Goal: Task Accomplishment & Management: Use online tool/utility

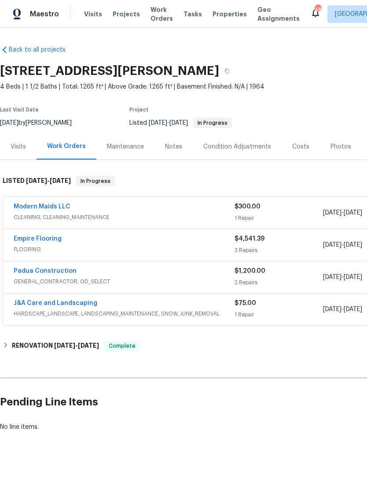
click at [46, 239] on link "Empire Flooring" at bounding box center [38, 239] width 48 height 6
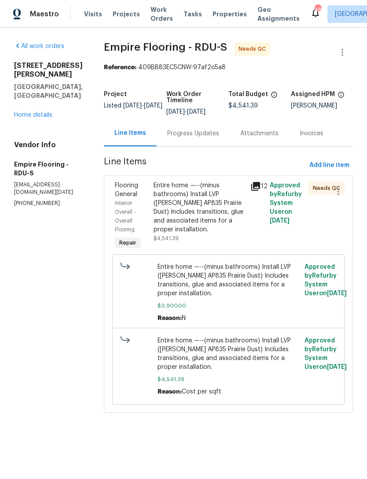
click at [222, 226] on div "Entire home —--(minus bathrooms) Install LVP ([PERSON_NAME] AP835 Prairie Dust)…" at bounding box center [200, 207] width 92 height 53
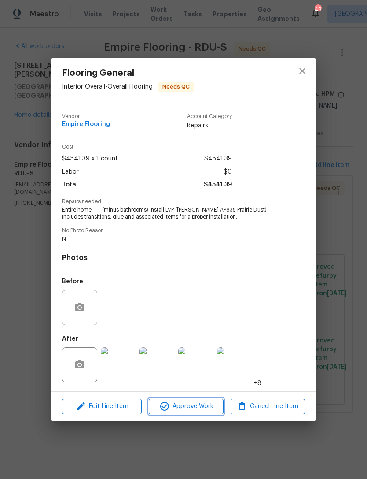
click at [200, 405] on span "Approve Work" at bounding box center [186, 406] width 69 height 11
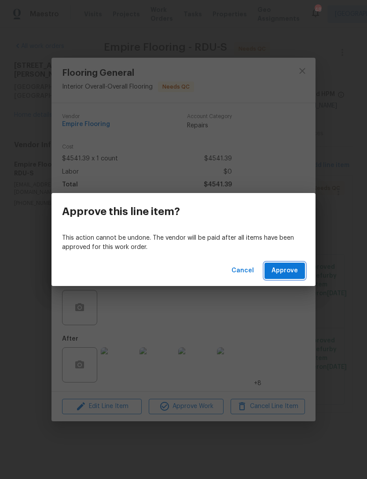
click at [289, 269] on span "Approve" at bounding box center [285, 270] width 26 height 11
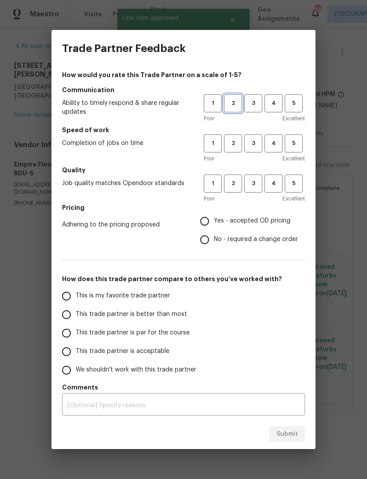
click at [237, 103] on span "2" at bounding box center [233, 103] width 16 height 10
click at [252, 103] on span "3" at bounding box center [253, 103] width 16 height 10
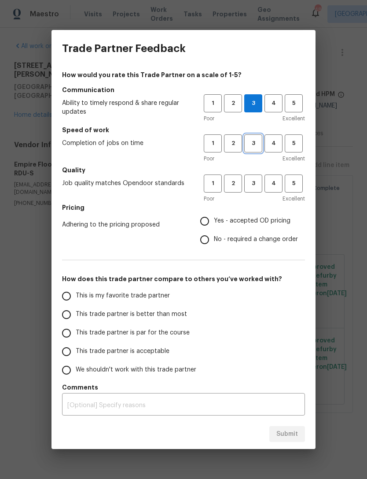
click at [250, 143] on span "3" at bounding box center [253, 143] width 16 height 10
click at [221, 188] on span "1" at bounding box center [213, 183] width 16 height 10
click at [232, 185] on span "2" at bounding box center [233, 183] width 16 height 10
click at [206, 218] on input "Yes - accepted OD pricing" at bounding box center [205, 221] width 19 height 19
radio input "true"
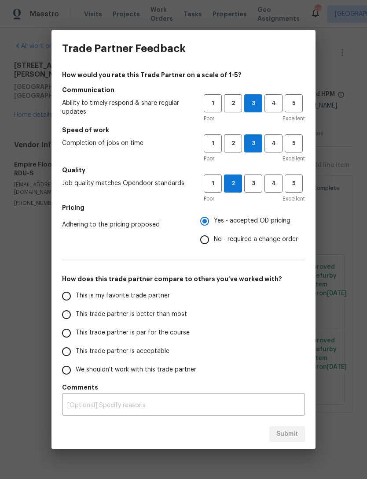
click at [119, 354] on span "This trade partner is acceptable" at bounding box center [123, 351] width 94 height 9
click at [76, 354] on input "This trade partner is acceptable" at bounding box center [66, 351] width 19 height 19
click at [133, 406] on textarea at bounding box center [183, 405] width 233 height 6
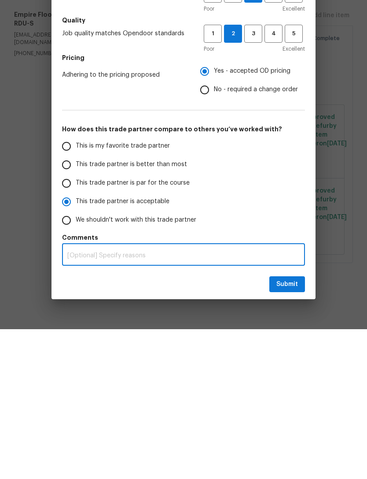
radio input "true"
type textarea "T"
radio input "false"
type textarea "Th"
radio input "false"
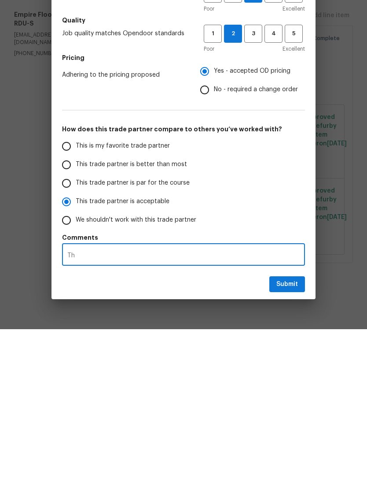
type textarea "The"
radio input "false"
type textarea "The"
radio input "false"
type textarea "The d"
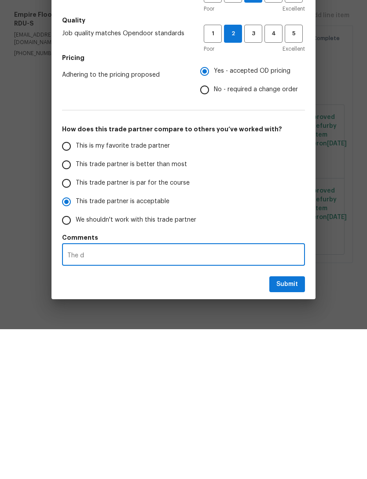
radio input "false"
type textarea "The da"
radio input "false"
type textarea "The dam"
radio input "false"
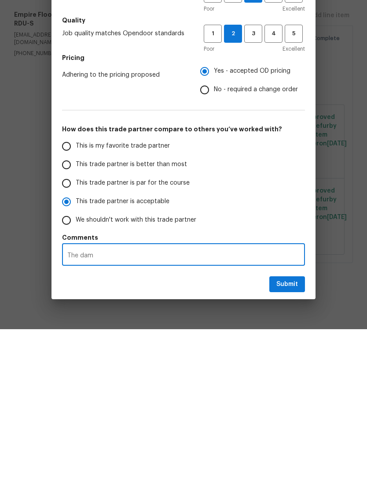
type textarea "The dama"
radio input "false"
type textarea "The damage"
radio input "false"
type textarea "The damage"
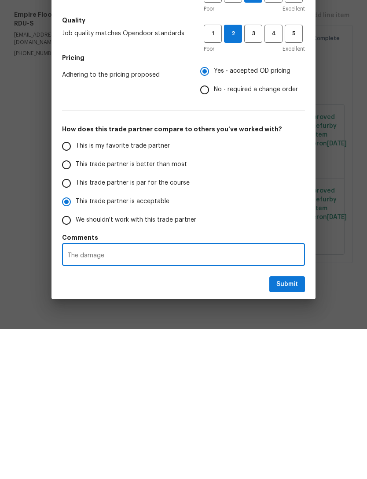
radio input "false"
type textarea "The damage t"
radio input "false"
type textarea "The damage to"
radio input "false"
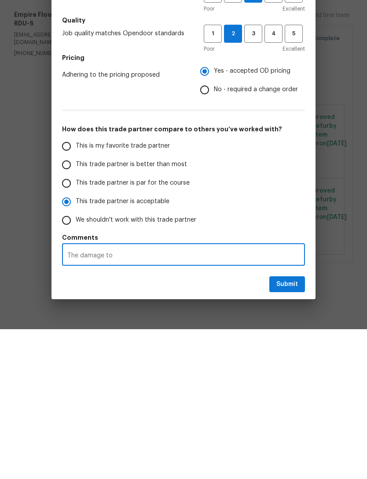
type textarea "The damage to"
radio input "false"
type textarea "The damage to t"
radio input "false"
type textarea "The damage to th"
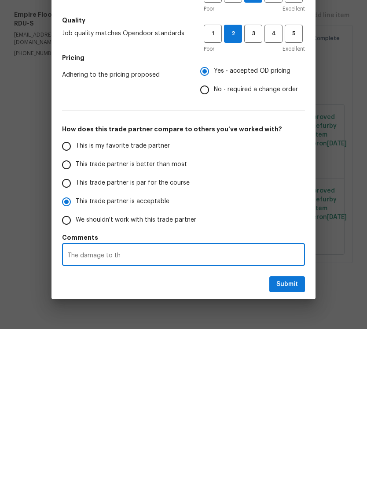
radio input "false"
type textarea "The damage to the"
radio input "false"
type textarea "The damage to the"
radio input "false"
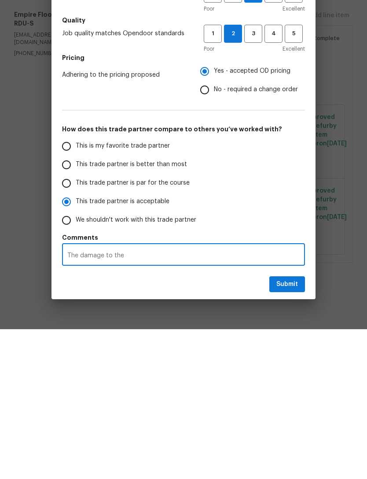
type textarea "The damage to the b"
radio input "false"
type textarea "The damage to the ba"
radio input "false"
type textarea "The damage to the bas"
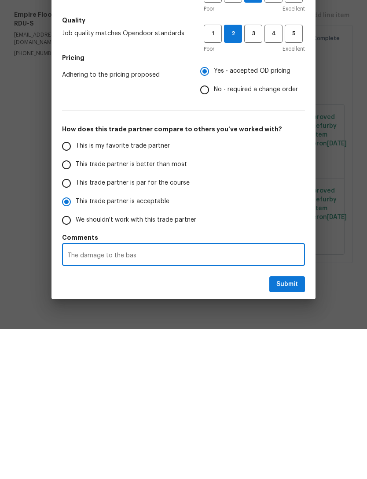
radio input "false"
type textarea "The damage to the base"
radio input "false"
type textarea "The damage to the baseba"
radio input "false"
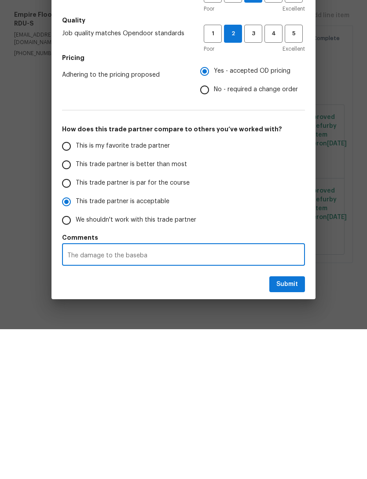
type textarea "The damage to the baseb"
radio input "false"
type textarea "The damage to the base"
radio input "false"
type textarea "The damage to the baseb"
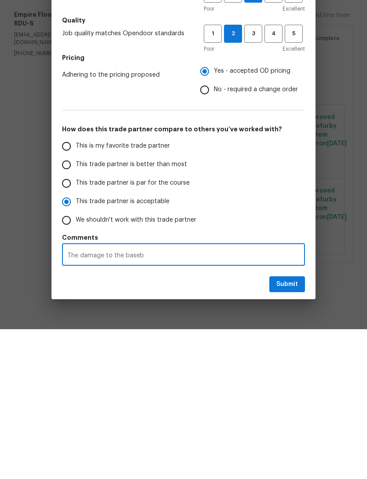
radio input "false"
type textarea "The damage to the basebo"
radio input "false"
type textarea "The damage to the baseboa"
radio input "false"
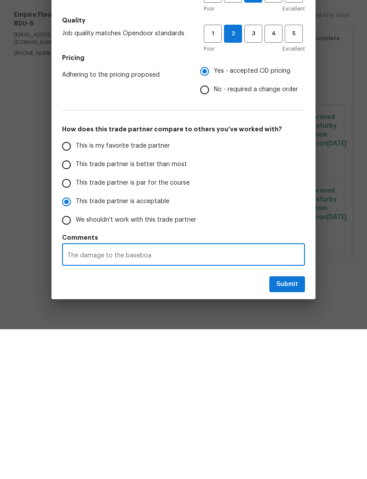
type textarea "The damage to the baseboards"
radio input "false"
type textarea "The damage to the baseboards"
radio input "false"
type textarea "The damage to the baseboards i"
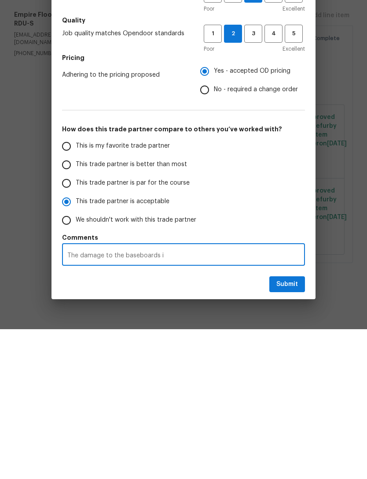
radio input "false"
type textarea "The damage to the baseboards is"
radio input "false"
type textarea "The damage to the baseboards is"
radio input "false"
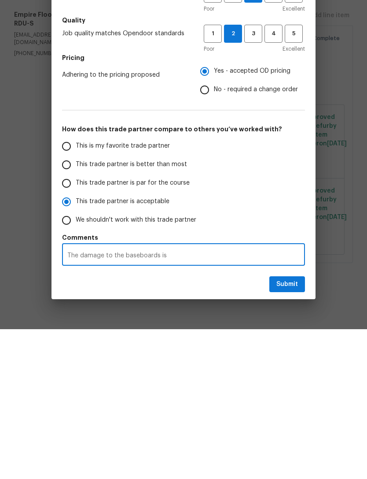
type textarea "The damage to the baseboards is e"
radio input "false"
type textarea "The damage to the baseboards is ex"
radio input "false"
type textarea "The damage to the baseboards is ext"
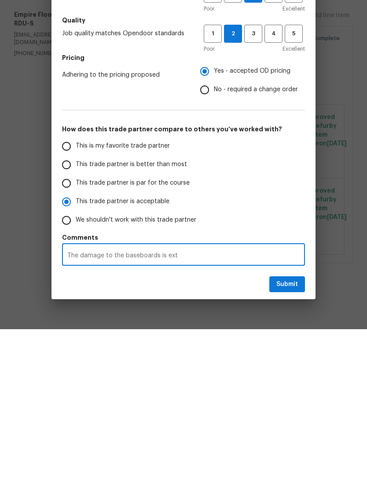
radio input "false"
type textarea "The damage to the baseboards is extensive"
radio input "false"
type textarea "The damage to the baseboards is extensive"
radio input "false"
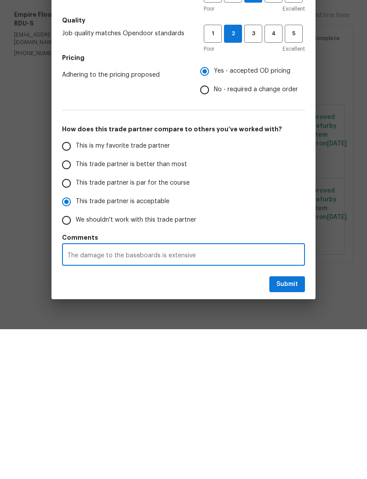
type textarea "The damage to the baseboards is extensive"
radio input "false"
type textarea "The damage to the baseboards is extensive."
radio input "false"
type textarea "The damage to the baseboards is extensive. R"
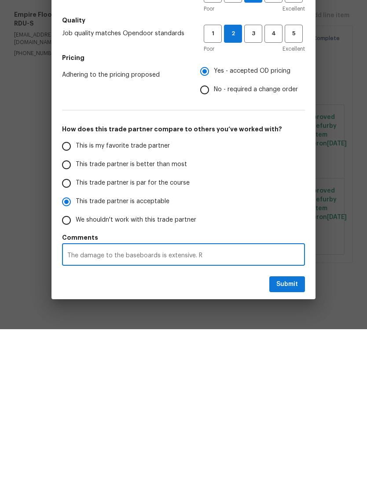
radio input "false"
type textarea "The damage to the baseboards is extensive. Ra"
radio input "false"
type textarea "The damage to the baseboards is extensive. Ran"
radio input "false"
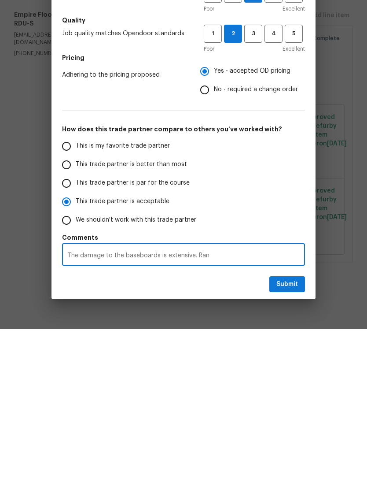
type textarea "The damage to the baseboards is extensive. Rang"
radio input "false"
type textarea "The damage to the baseboards is extensive. Range"
radio input "false"
type textarea "The damage to the baseboards is extensive. Range"
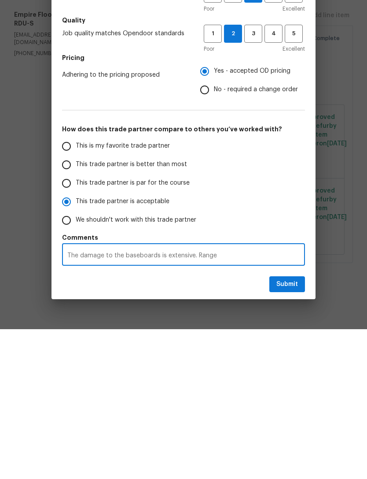
radio input "false"
type textarea "The damage to the baseboards is extensive. Range w"
radio input "false"
type textarea "The damage to the baseboards is extensive. Range wa"
radio input "false"
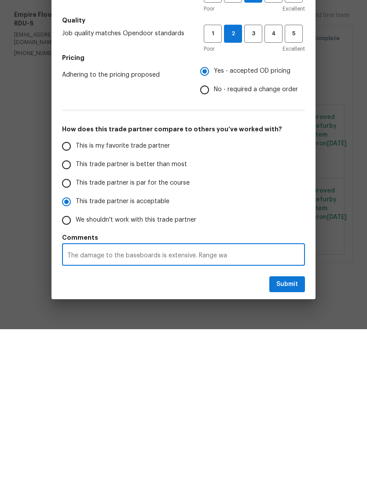
type textarea "The damage to the baseboards is extensive. Range was"
radio input "false"
type textarea "The damage to the baseboards is extensive. Range was"
radio input "false"
type textarea "The damage to the baseboards is extensive. Range was n"
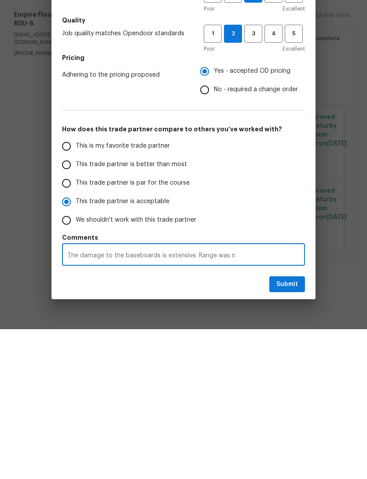
radio input "false"
type textarea "The damage to the baseboards is extensive. Range was no"
radio input "false"
type textarea "The damage to the baseboards is extensive. Range was not"
radio input "false"
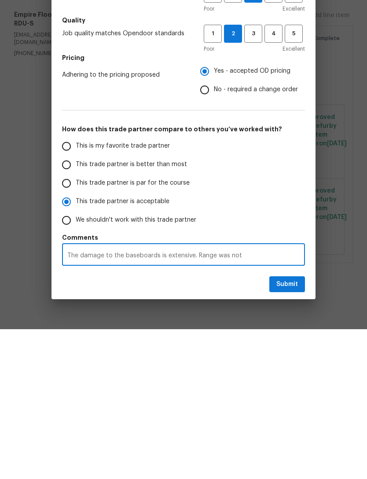
type textarea "The damage to the baseboards is extensive. Range was not"
radio input "false"
type textarea "The damage to the baseboards is extensive. Range was not r"
radio input "false"
type textarea "The damage to the baseboards is extensive. Range was not re"
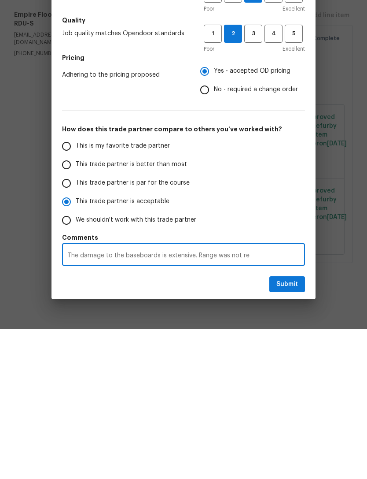
radio input "false"
type textarea "The damage to the baseboards is extensive. Range was not rei"
radio input "false"
type textarea "The damage to the baseboards is extensive. Range was not rein"
radio input "false"
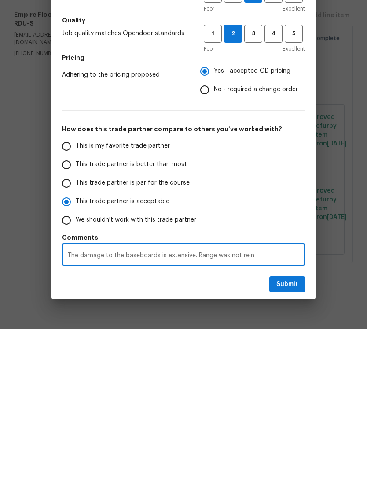
type textarea "The damage to the baseboards is extensive. Range was not reinstalled"
radio input "false"
type textarea "The damage to the baseboards is extensive. Range was not reinstalled"
radio input "false"
type textarea "The damage to the baseboards is extensive. Range was not reinstalled"
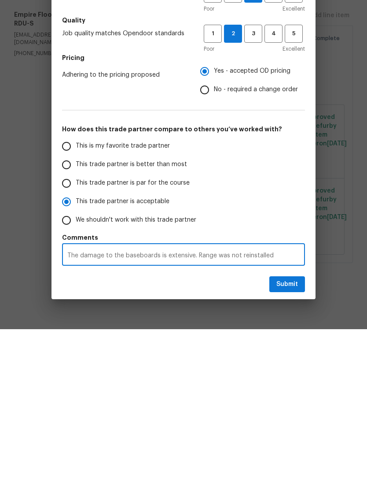
radio input "false"
type textarea "The damage to the baseboards is extensive. Range was not reinstalled."
radio input "false"
type textarea "The damage to the baseboards is extensive. Range was not reinstalled."
radio input "false"
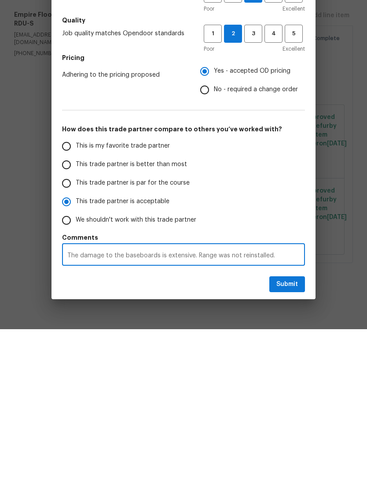
type textarea "The damage to the baseboards is extensive. Range was not reinstalled. V"
radio input "false"
type textarea "The damage to the baseboards is extensive. Range was not reinstalled. Ve"
radio input "false"
type textarea "The damage to the baseboards is extensive. Range was not reinstalled. Ven"
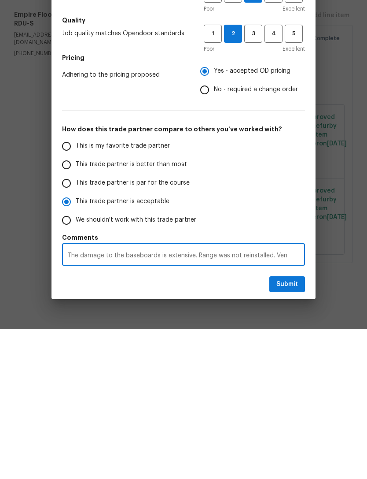
radio input "false"
type textarea "The damage to the baseboards is extensive. Range was not reinstalled. Vent"
radio input "false"
type textarea "The damage to the baseboards is extensive. Range was not reinstalled. Vent"
radio input "false"
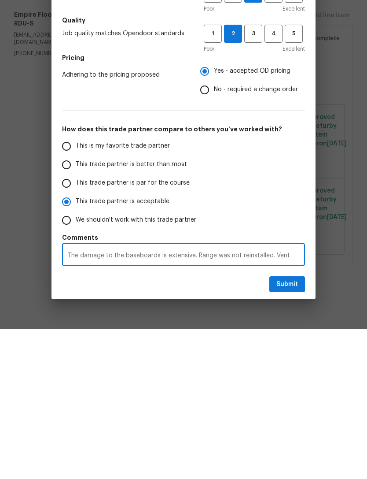
type textarea "The damage to the baseboards is extensive. Range was not reinstalled. Vent r"
radio input "false"
type textarea "The damage to the baseboards is extensive. Range was not reinstalled. Vent re"
radio input "false"
type textarea "The damage to the baseboards is extensive. Range was not reinstalled. Vent reg"
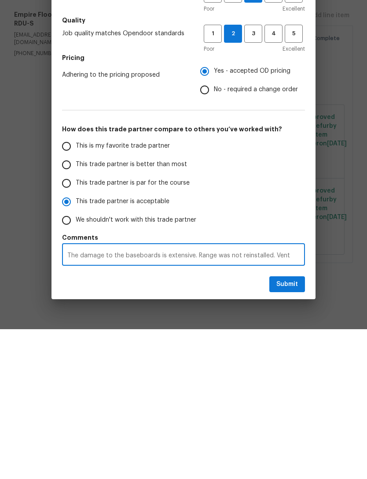
radio input "false"
type textarea "The damage to the baseboards is extensive. Range was not reinstalled. Vent regi"
radio input "false"
type textarea "The damage to the baseboards is extensive. Range was not reinstalled. Vent regis"
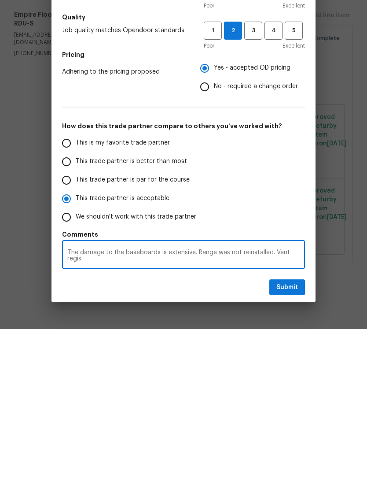
radio input "false"
type textarea "The damage to the baseboards is extensive. Range was not reinstalled. Vent regi…"
radio input "false"
type textarea "The damage to the baseboards is extensive. Range was not reinstalled. Vent regi…"
radio input "false"
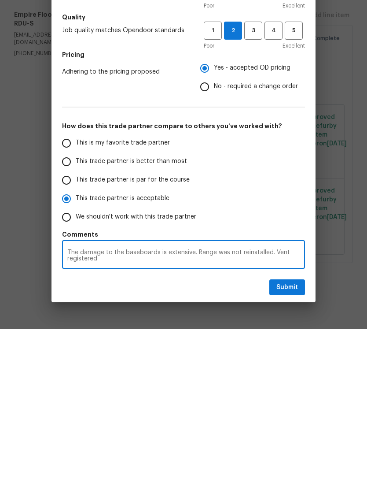
type textarea "The damage to the baseboards is extensive. Range was not reinstalled. Vent regi…"
radio input "false"
type textarea "The damage to the baseboards is extensive. Range was not reinstalled. Vent regi…"
radio input "false"
type textarea "The damage to the baseboards is extensive. Range was not reinstalled. Vent regi…"
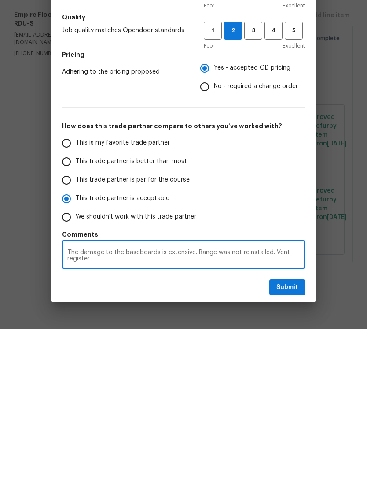
radio input "false"
type textarea "The damage to the baseboards is extensive. Range was not reinstalled. Vent regi…"
radio input "false"
type textarea "The damage to the baseboards is extensive. Range was not reinstalled. Vent regi…"
radio input "false"
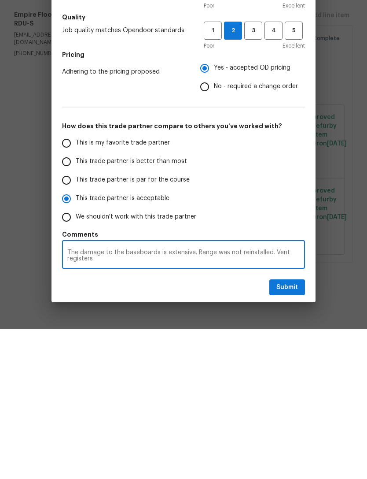
type textarea "The damage to the baseboards is extensive. Range was not reinstalled. Vent regi…"
radio input "false"
type textarea "The damage to the baseboards is extensive. Range was not reinstalled. Vent regi…"
radio input "false"
type textarea "The damage to the baseboards is extensive. Range was not reinstalled. Vent regi…"
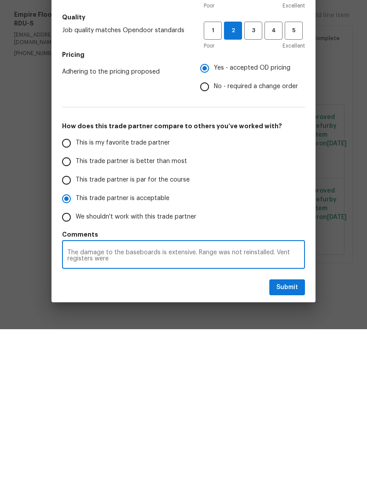
radio input "false"
type textarea "The damage to the baseboards is extensive. Range was not reinstalled. Vent regi…"
radio input "false"
type textarea "The damage to the baseboards is extensive. Range was not reinstalled. Vent regi…"
radio input "false"
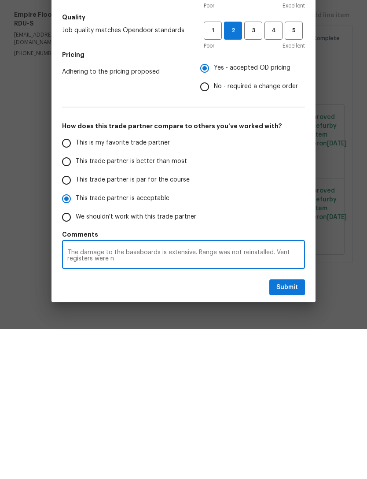
type textarea "The damage to the baseboards is extensive. Range was not reinstalled. Vent regi…"
radio input "false"
type textarea "The damage to the baseboards is extensive. Range was not reinstalled. Vent regi…"
click at [273, 399] on textarea "The damage to the baseboards is extensive. Range was not reinstalled. Vent regi…" at bounding box center [183, 405] width 233 height 12
radio input "false"
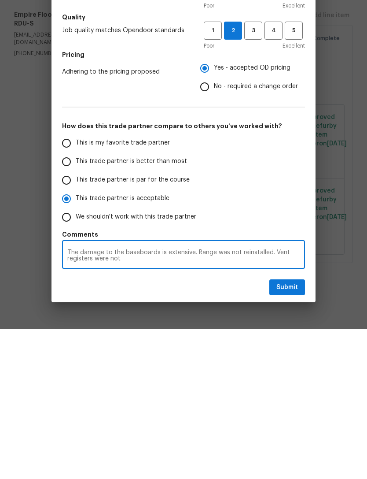
type textarea "The damage to the baseboards is extensive. Range was not reinstalled. SVent reg…"
radio input "false"
type textarea "The damage to the baseboards is extensive. Range was not reinstalled. SoVent re…"
radio input "false"
type textarea "The damage to the baseboards is extensive. Range was not reinstalled. SomVent r…"
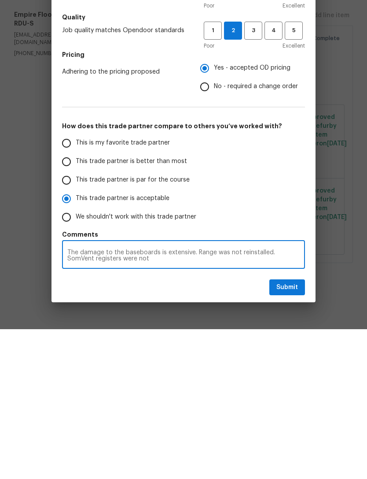
radio input "false"
type textarea "The damage to the baseboards is extensive. Range was not reinstalled. SomeVent …"
radio input "false"
type textarea "The damage to the baseboards is extensive. Range was not reinstalled. Some Vent…"
click at [148, 399] on textarea "The damage to the baseboards is extensive. Range was not reinstalled. Some Vent…" at bounding box center [183, 405] width 233 height 12
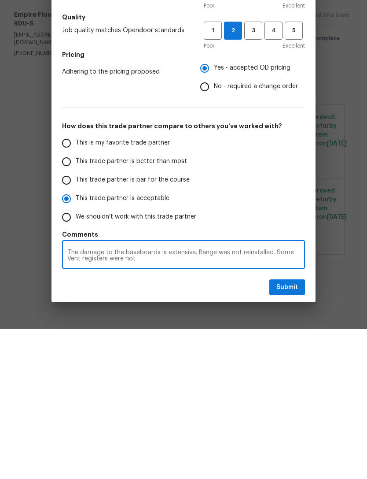
radio input "false"
type textarea "The damage to the baseboards is extensive. Range was not reinstalled. Some Vent…"
radio input "false"
type textarea "The damage to the baseboards is extensive. Range was not reinstalled. Some Vent…"
radio input "false"
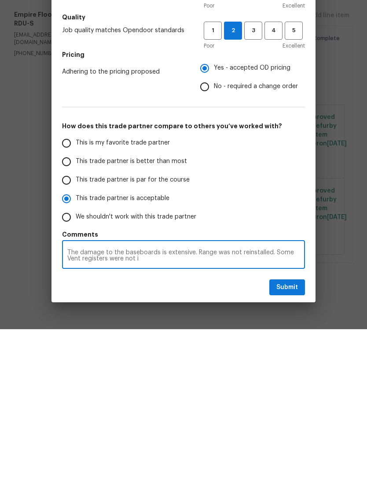
type textarea "The damage to the baseboards is extensive. Range was not reinstalled. Some Vent…"
radio input "false"
type textarea "The damage to the baseboards is extensive. Range was not reinstalled. Some Vent…"
radio input "false"
type textarea "The damage to the baseboards is extensive. Range was not reinstalled. Some Vent…"
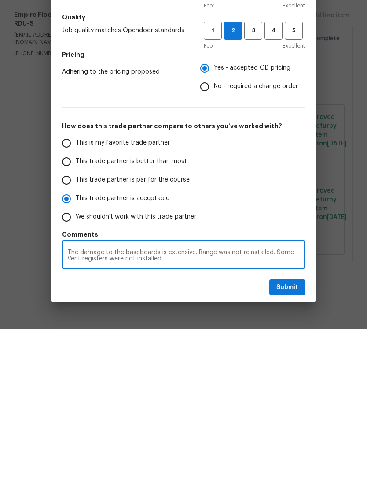
radio input "false"
type textarea "The damage to the baseboards is extensive. Range was not reinstalled. Some Vent…"
radio input "false"
type textarea "The damage to the baseboards is extensive. Range was not reinstalled. Some Vent…"
click at [299, 429] on button "Submit" at bounding box center [288, 437] width 36 height 16
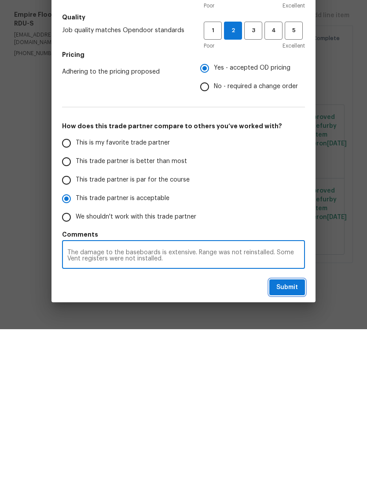
radio input "false"
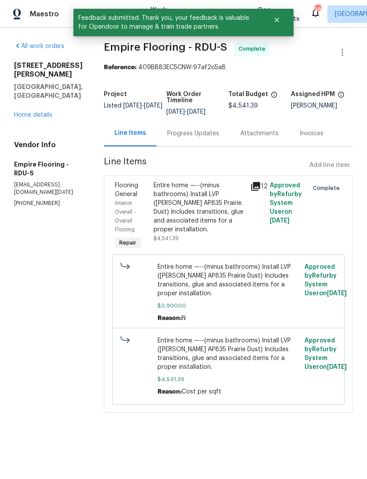
click at [41, 112] on link "Home details" at bounding box center [33, 115] width 38 height 6
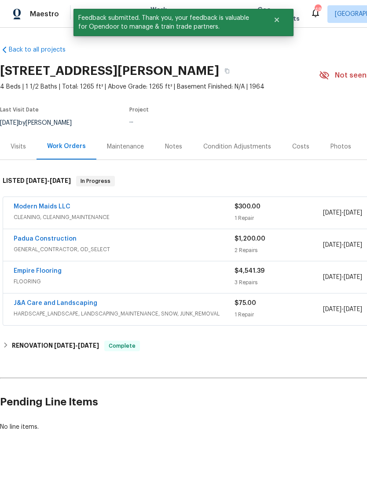
click at [54, 207] on link "Modern Maids LLC" at bounding box center [42, 207] width 57 height 6
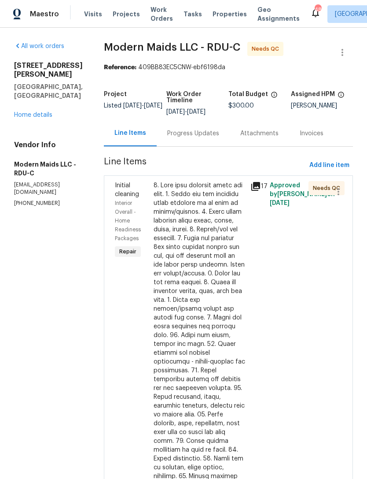
click at [211, 273] on div at bounding box center [200, 392] width 92 height 423
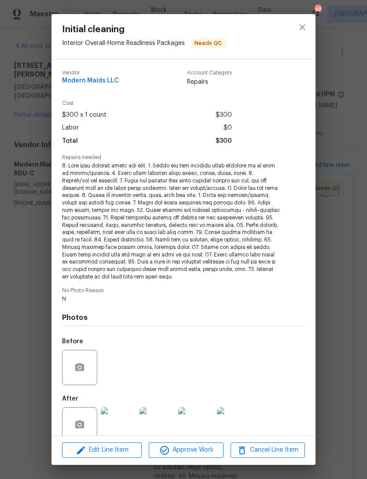
click at [28, 260] on div "Initial cleaning Interior Overall - Home Readiness Packages Needs QC Vendor Mod…" at bounding box center [183, 239] width 367 height 479
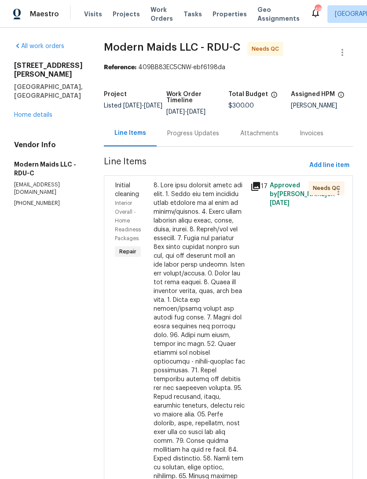
click at [36, 112] on link "Home details" at bounding box center [33, 115] width 38 height 6
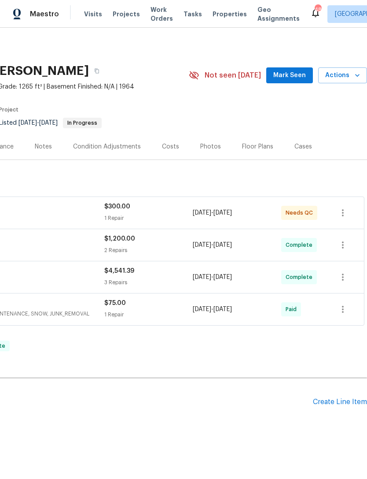
scroll to position [0, 130]
click at [341, 398] on div "Create Line Item" at bounding box center [340, 402] width 54 height 8
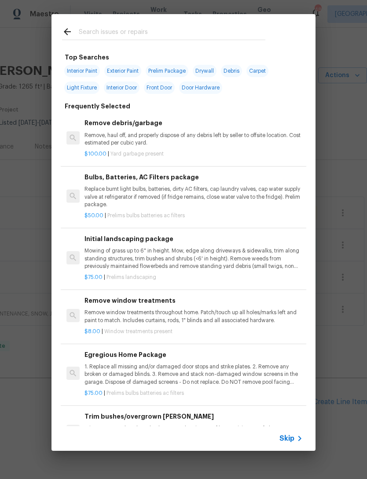
click at [84, 70] on span "Interior Paint" at bounding box center [82, 71] width 36 height 12
type input "Interior Paint"
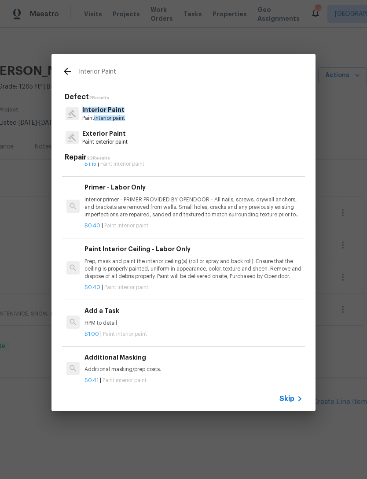
scroll to position [266, 0]
click at [115, 306] on h6 "Add a Task" at bounding box center [194, 310] width 219 height 10
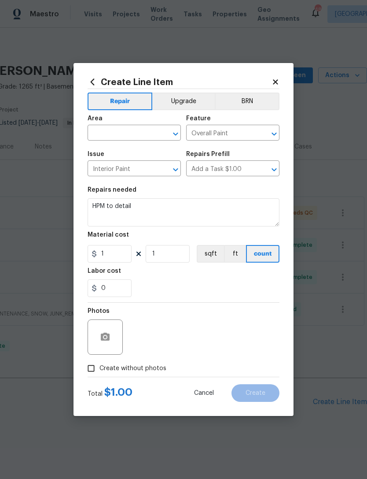
click at [125, 132] on input "text" at bounding box center [122, 134] width 69 height 14
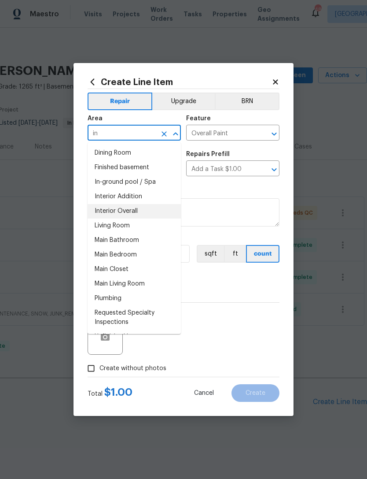
click at [143, 211] on li "Interior Overall" at bounding box center [134, 211] width 93 height 15
type input "Interior Overall"
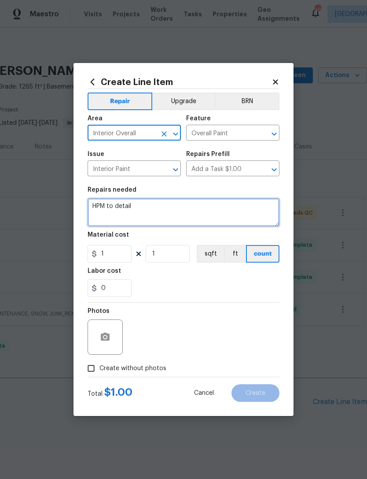
click at [104, 207] on textarea "HPM to detail" at bounding box center [184, 212] width 192 height 28
click at [104, 206] on textarea "HPM to detail" at bounding box center [184, 212] width 192 height 28
click at [99, 206] on textarea "HPM to detail" at bounding box center [184, 212] width 192 height 28
click at [106, 200] on textarea "HPM to detail" at bounding box center [184, 212] width 192 height 28
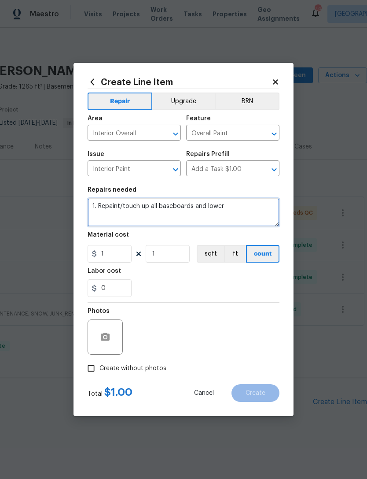
click at [208, 203] on textarea "1. Repaint/touch up all baseboards and lower" at bounding box center [184, 212] width 192 height 28
click at [200, 208] on textarea "1. Repaint/touch up all baseboards and lower" at bounding box center [184, 212] width 192 height 28
click at [262, 206] on textarea "1. Repaint/touch up all baseboards, quarter round, lower" at bounding box center [184, 212] width 192 height 28
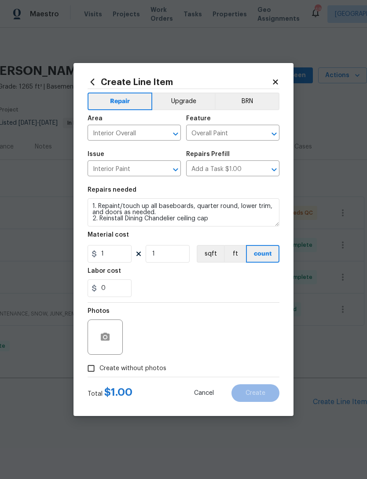
click at [115, 328] on div at bounding box center [105, 336] width 35 height 35
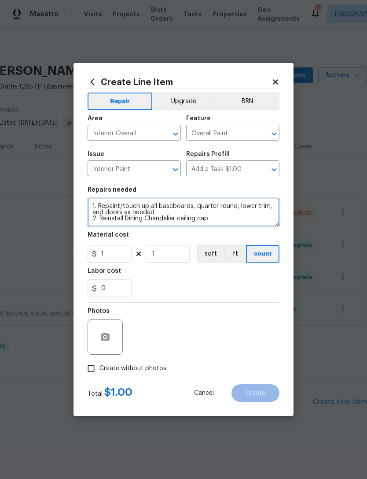
click at [233, 219] on textarea "1. Repaint/touch up all baseboards, quarter round, lower trim, and doors as nee…" at bounding box center [184, 212] width 192 height 28
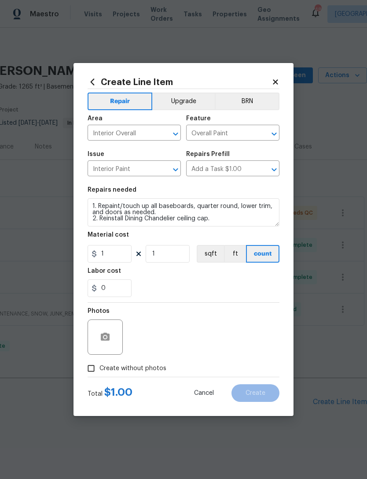
click at [211, 282] on div "0" at bounding box center [184, 288] width 192 height 18
click at [175, 255] on input "1" at bounding box center [168, 254] width 44 height 18
click at [182, 285] on div "0" at bounding box center [184, 288] width 192 height 18
click at [105, 334] on icon "button" at bounding box center [105, 337] width 9 height 8
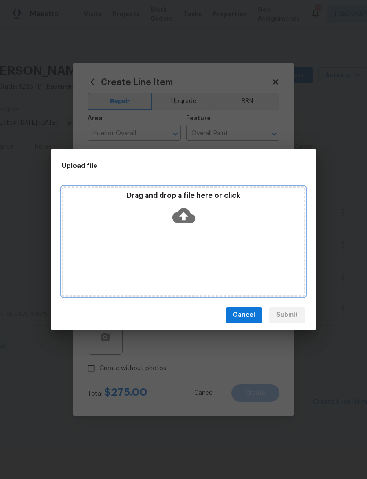
click at [185, 217] on icon at bounding box center [184, 215] width 22 height 22
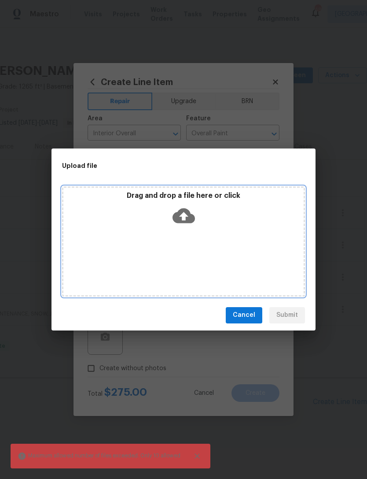
click at [186, 211] on icon at bounding box center [184, 215] width 22 height 15
